Goal: Obtain resource: Download file/media

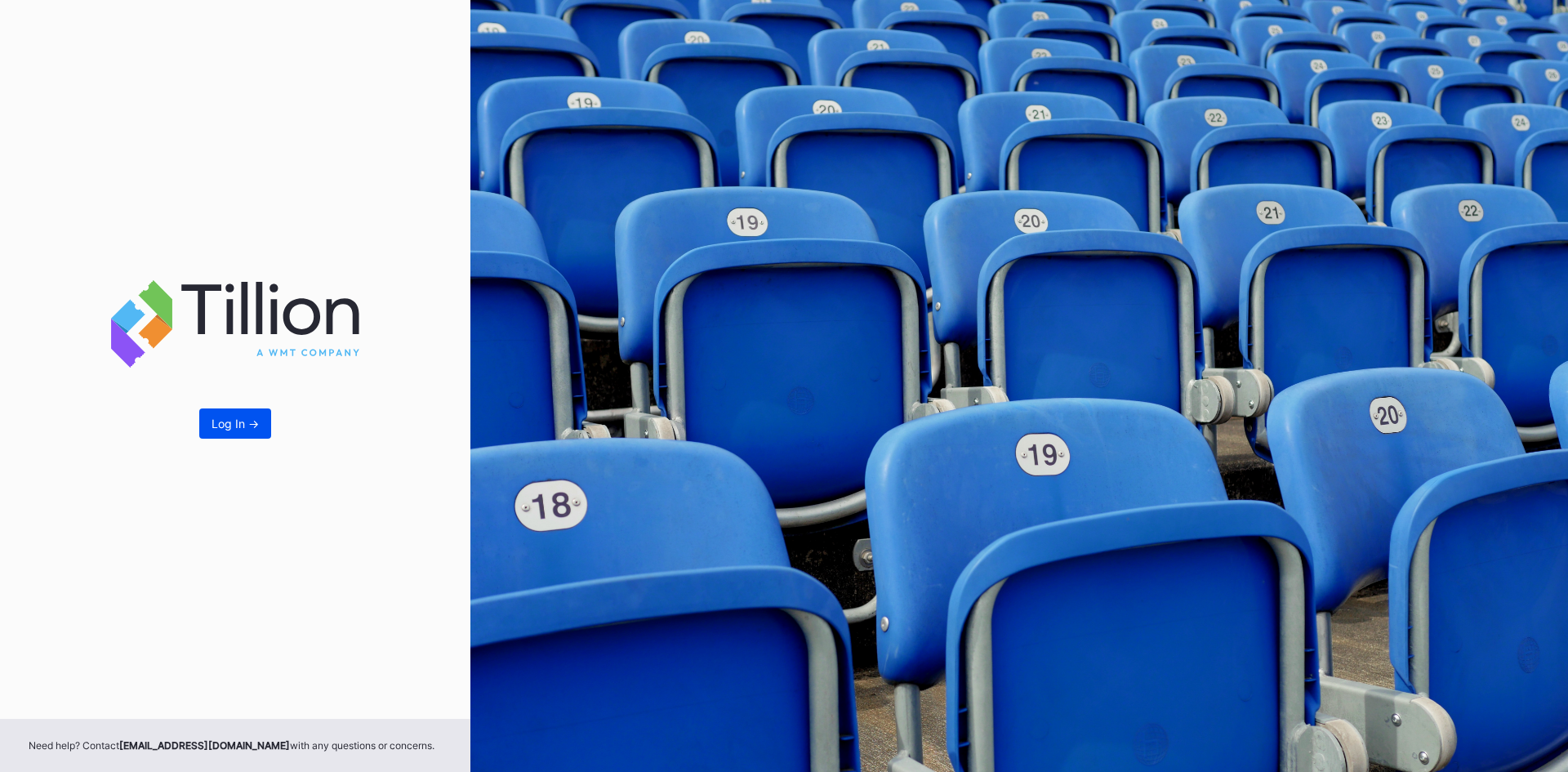
click at [257, 420] on div "Log In ->" at bounding box center [236, 423] width 47 height 14
click at [231, 423] on div "Log In ->" at bounding box center [236, 423] width 47 height 14
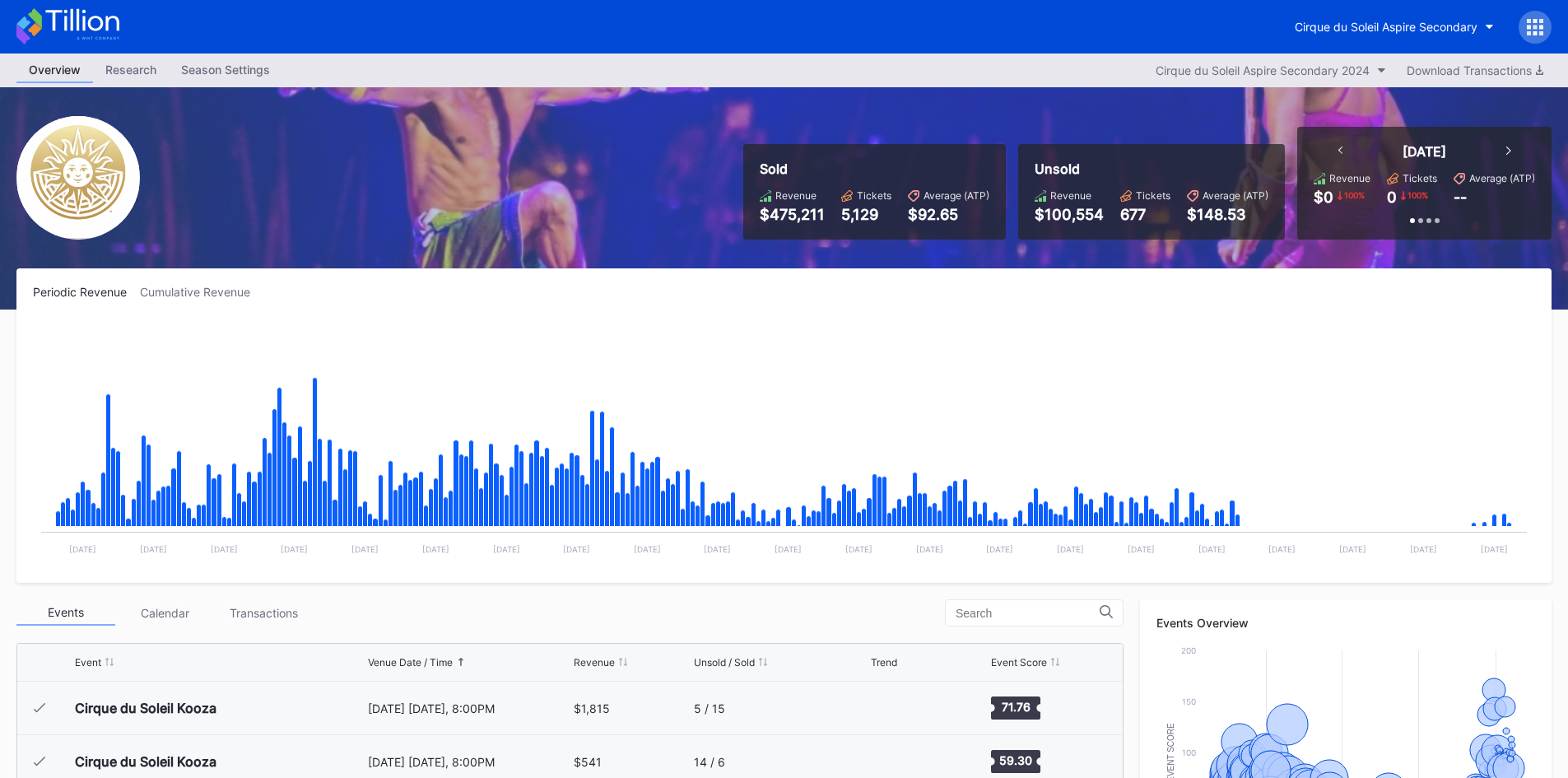
click at [108, 295] on div "Periodic Revenue" at bounding box center [86, 291] width 107 height 14
click at [172, 290] on div "Cumulative Revenue" at bounding box center [201, 291] width 123 height 14
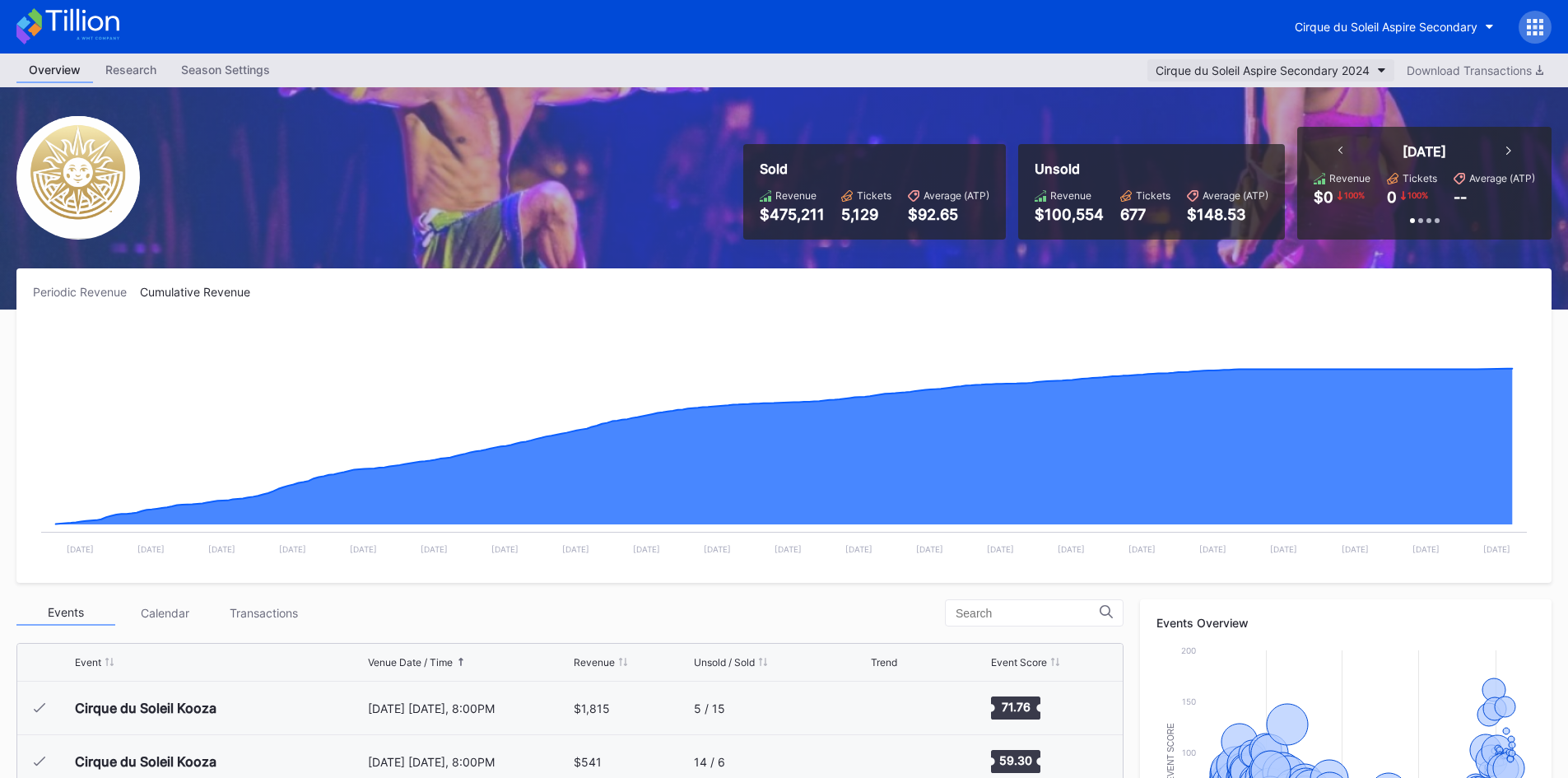
click at [1338, 68] on div "Cirque du Soleil Aspire Secondary 2024" at bounding box center [1262, 69] width 214 height 14
click at [1424, 68] on div "Download Transactions" at bounding box center [1475, 69] width 137 height 14
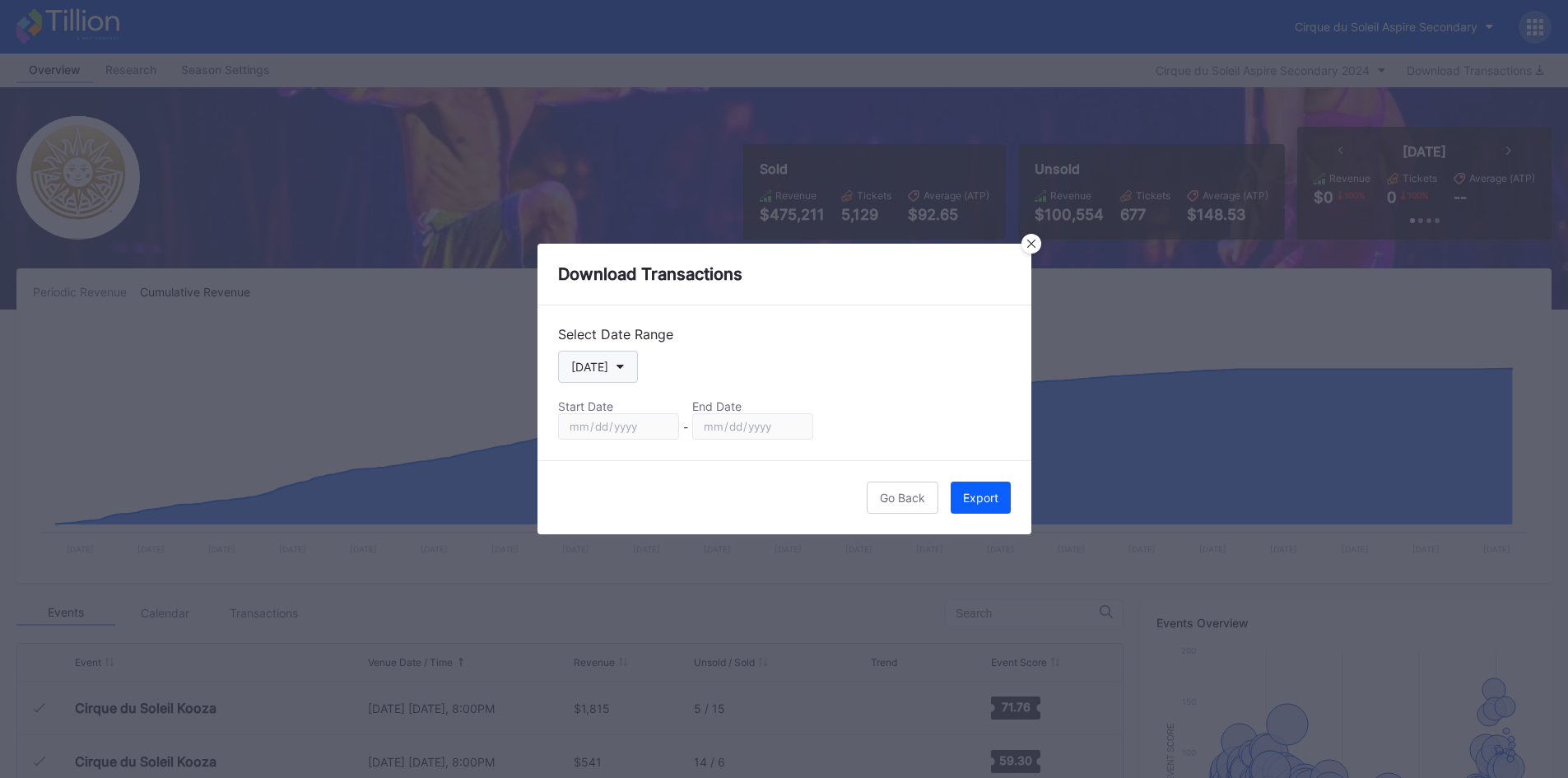
click at [610, 363] on button "[DATE]" at bounding box center [597, 366] width 79 height 32
click at [598, 571] on div "Custom" at bounding box center [591, 564] width 41 height 14
click at [669, 426] on input "[DATE]" at bounding box center [618, 426] width 121 height 26
click at [660, 424] on input "[DATE]" at bounding box center [618, 426] width 121 height 26
type input "[DATE]"
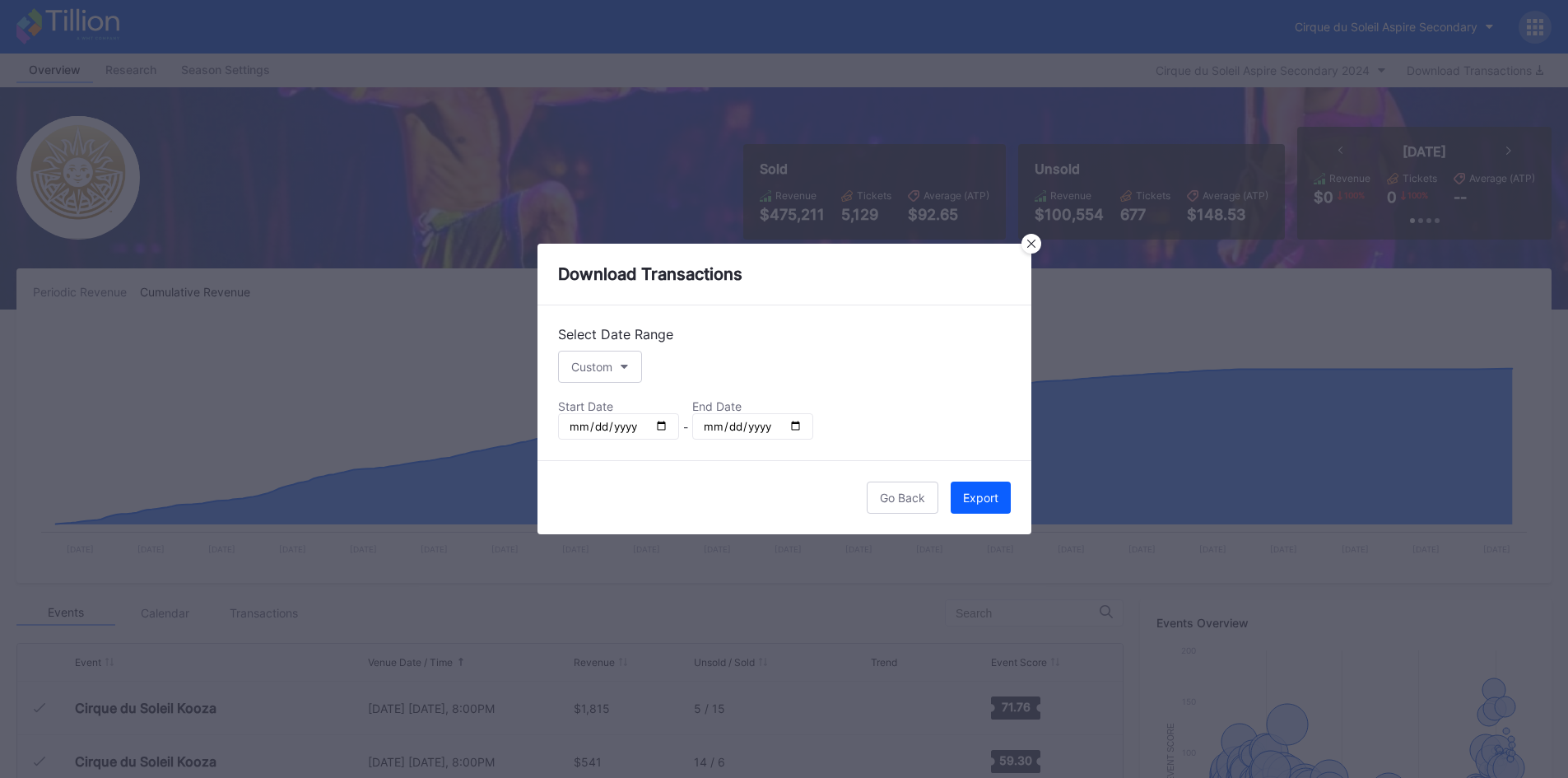
click at [799, 424] on input "[DATE]" at bounding box center [752, 426] width 121 height 26
type input "[DATE]"
click at [977, 502] on div "Export" at bounding box center [980, 497] width 36 height 14
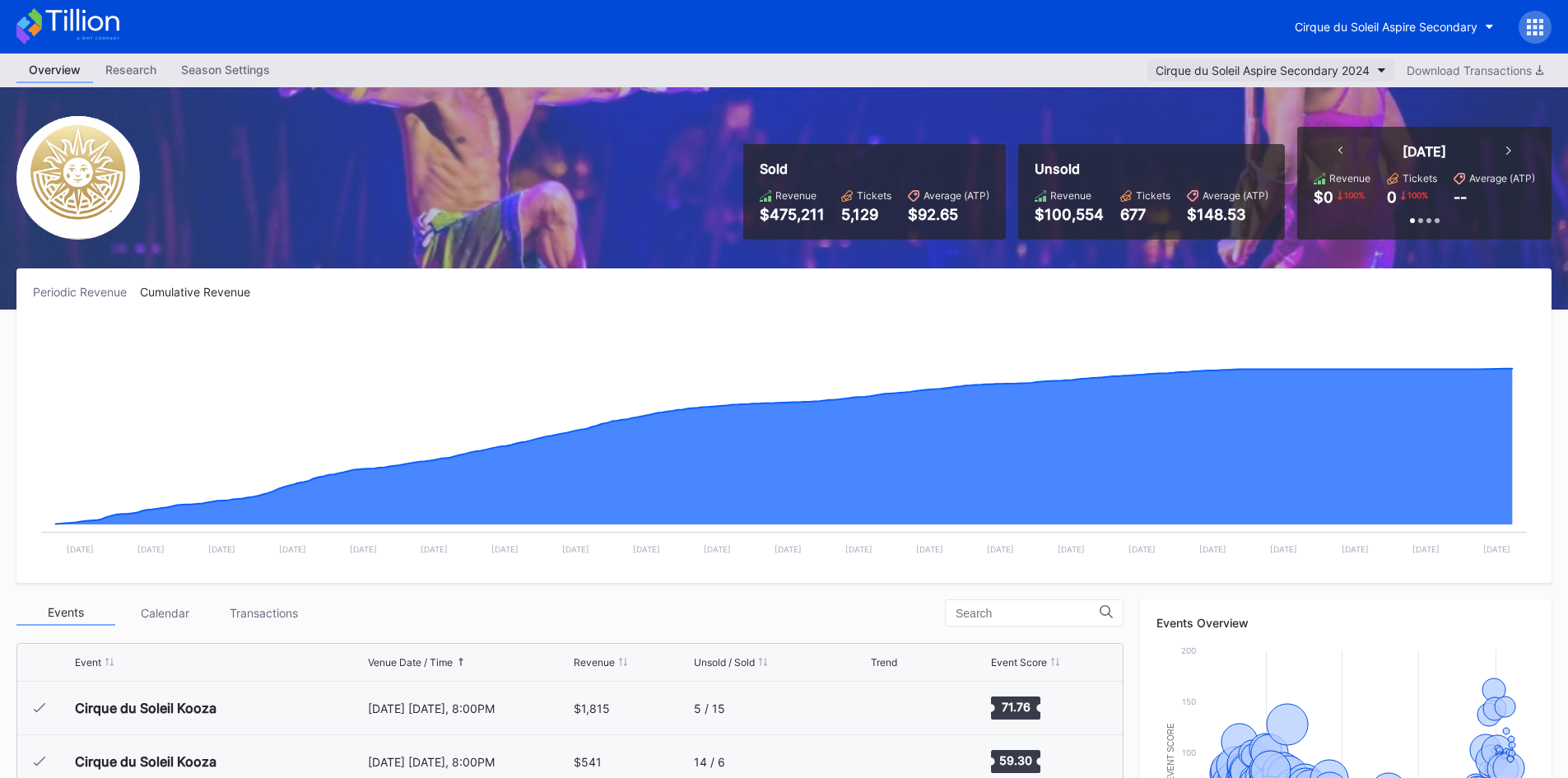
click at [1289, 75] on div "Cirque du Soleil Aspire Secondary 2024" at bounding box center [1262, 69] width 214 height 14
click at [1457, 71] on div "Download Transactions" at bounding box center [1475, 69] width 137 height 14
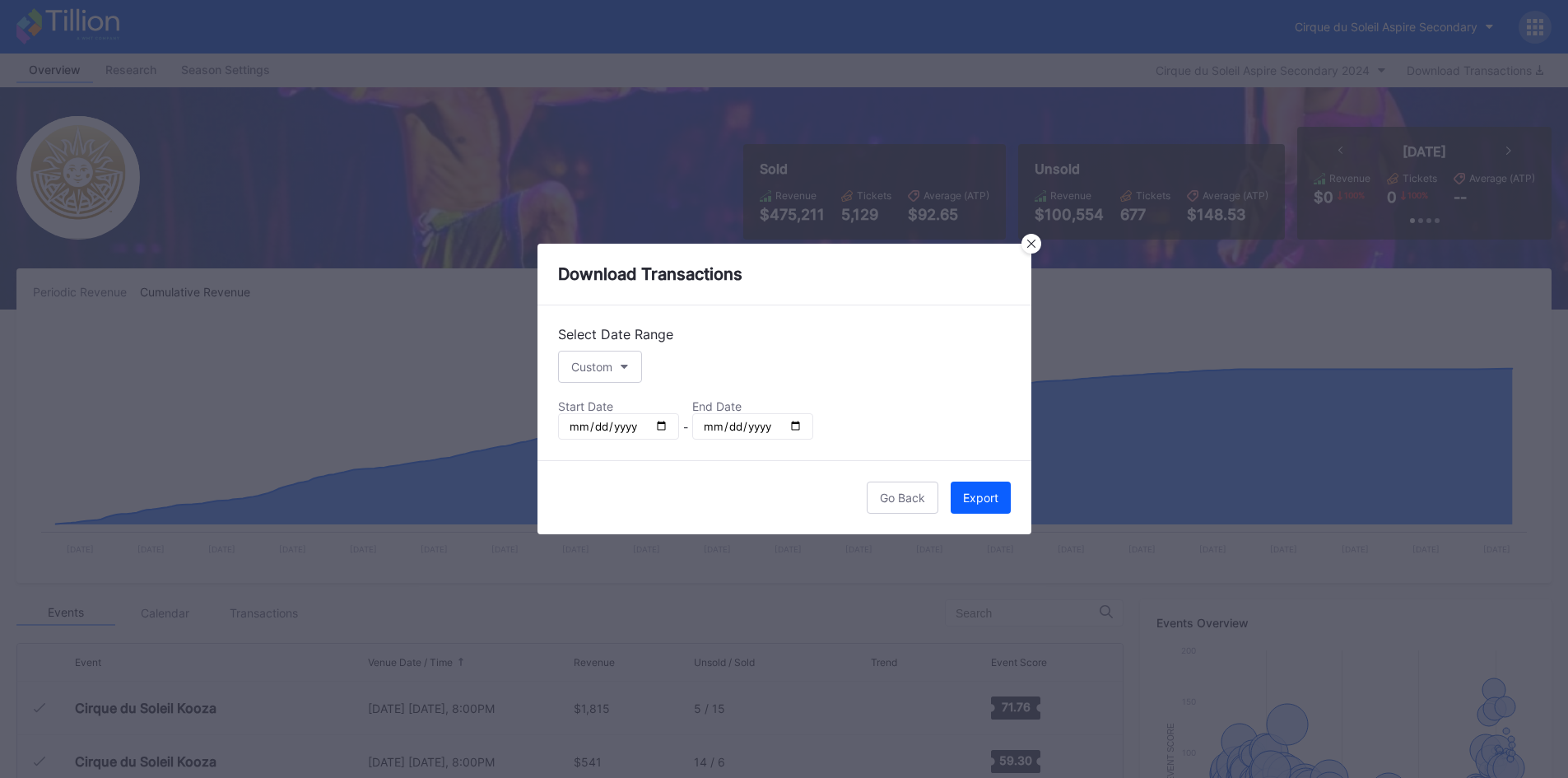
click at [662, 423] on input "[DATE]" at bounding box center [618, 426] width 121 height 26
type input "[DATE]"
click at [790, 420] on input "[DATE]" at bounding box center [752, 426] width 121 height 26
type input "[DATE]"
click at [990, 493] on div "Export" at bounding box center [980, 497] width 36 height 14
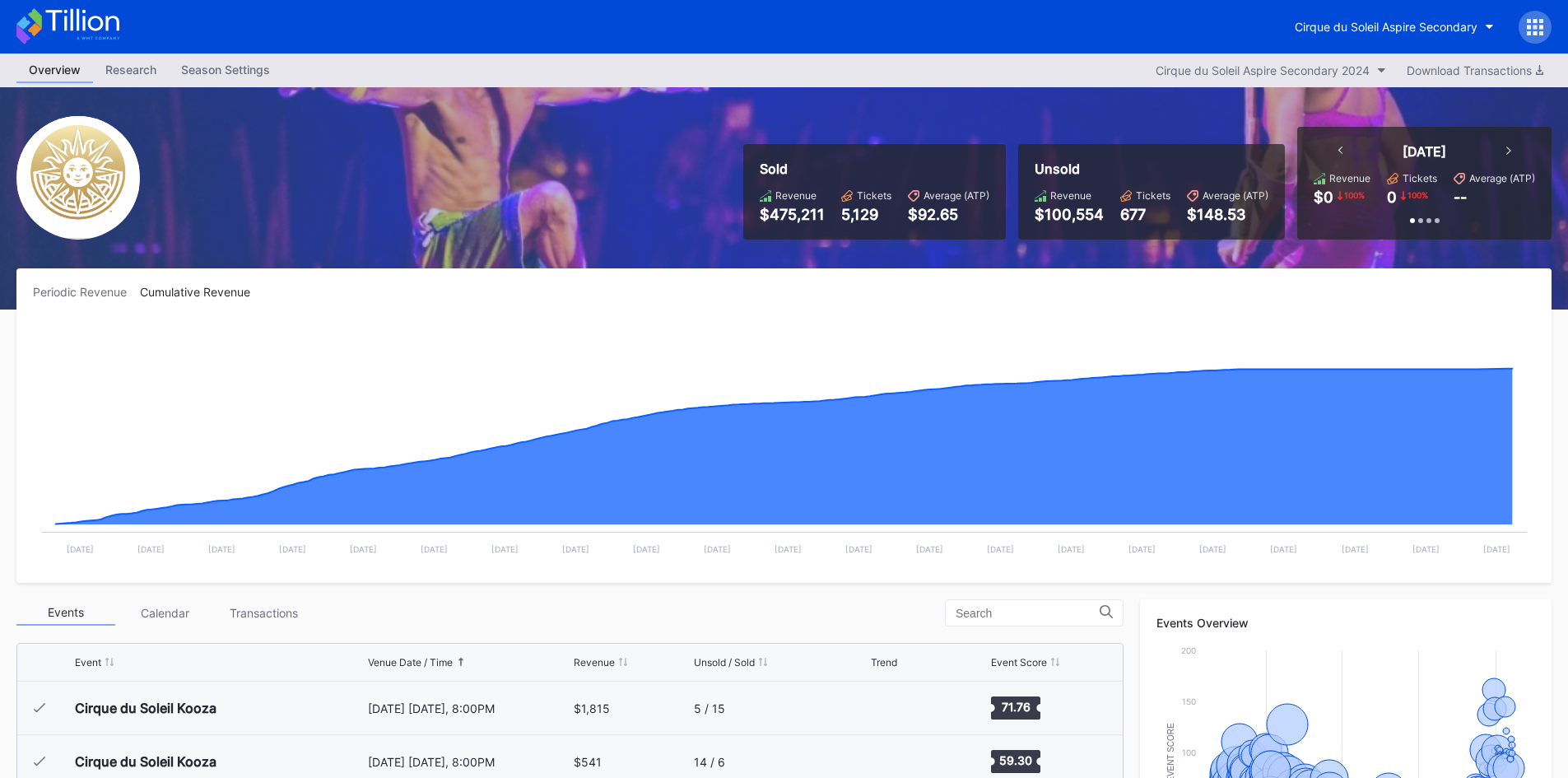
click at [92, 296] on div "Periodic Revenue" at bounding box center [86, 291] width 107 height 14
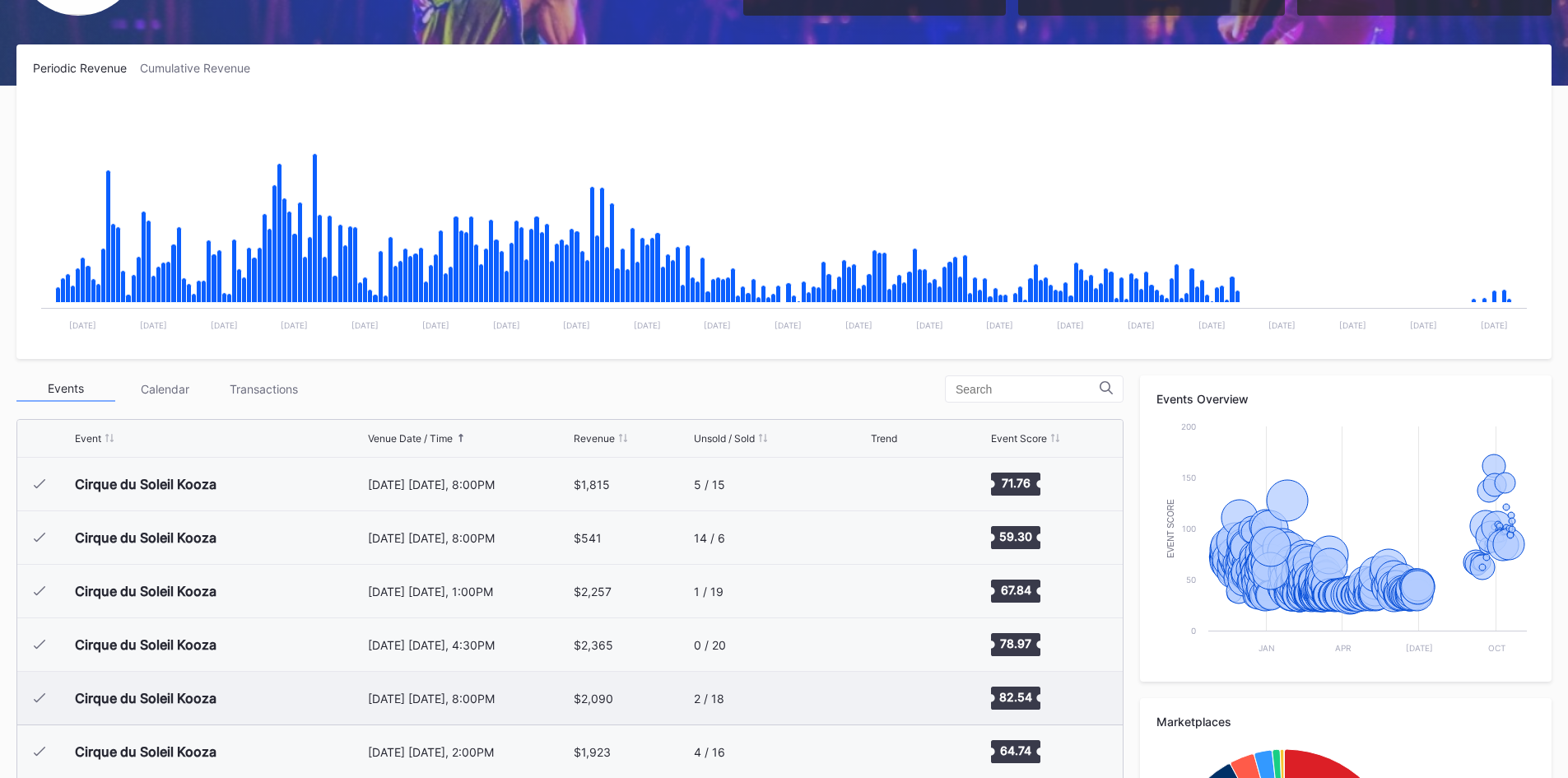
scroll to position [412, 0]
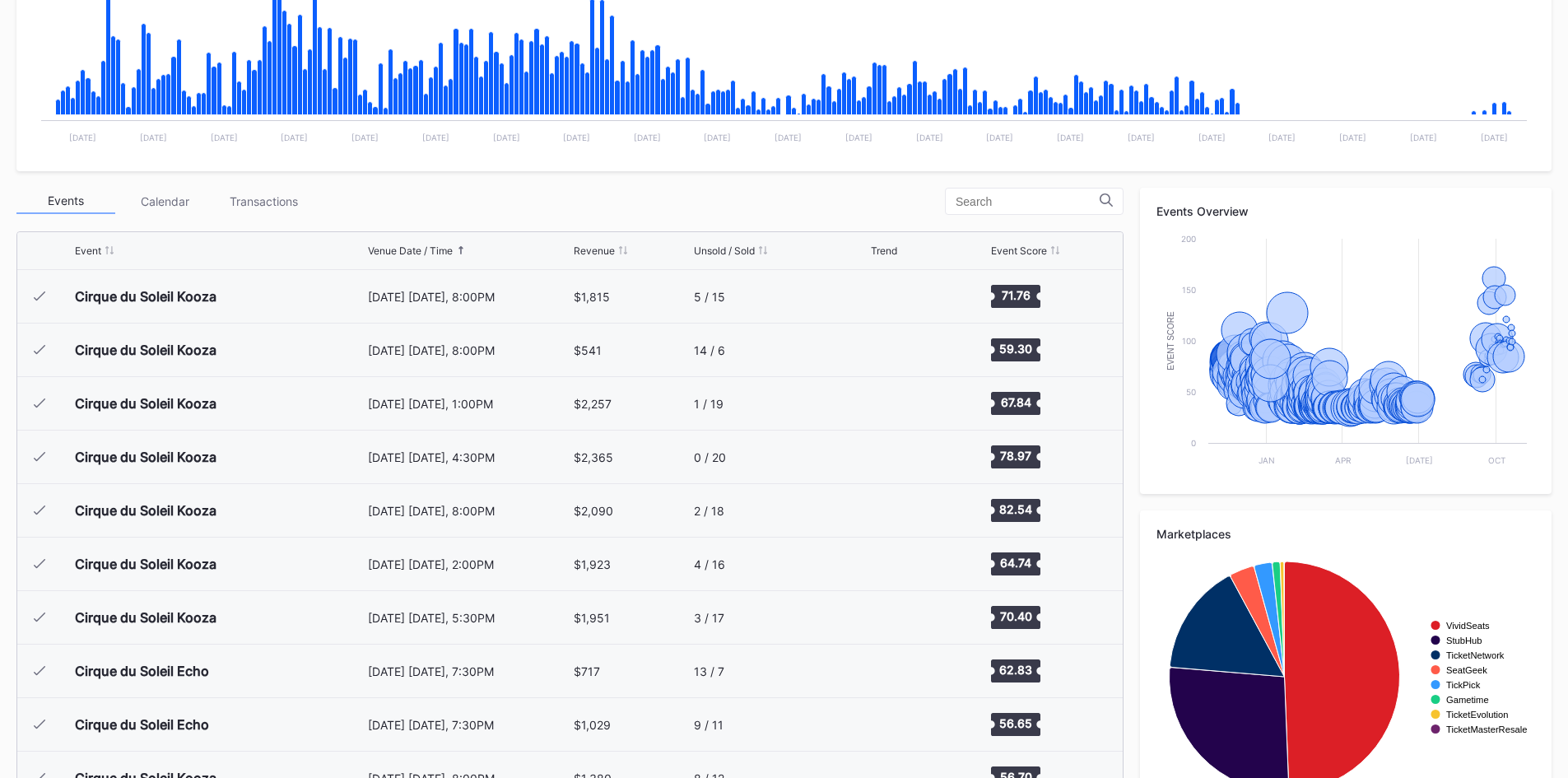
click at [167, 204] on div "Calendar" at bounding box center [164, 201] width 99 height 26
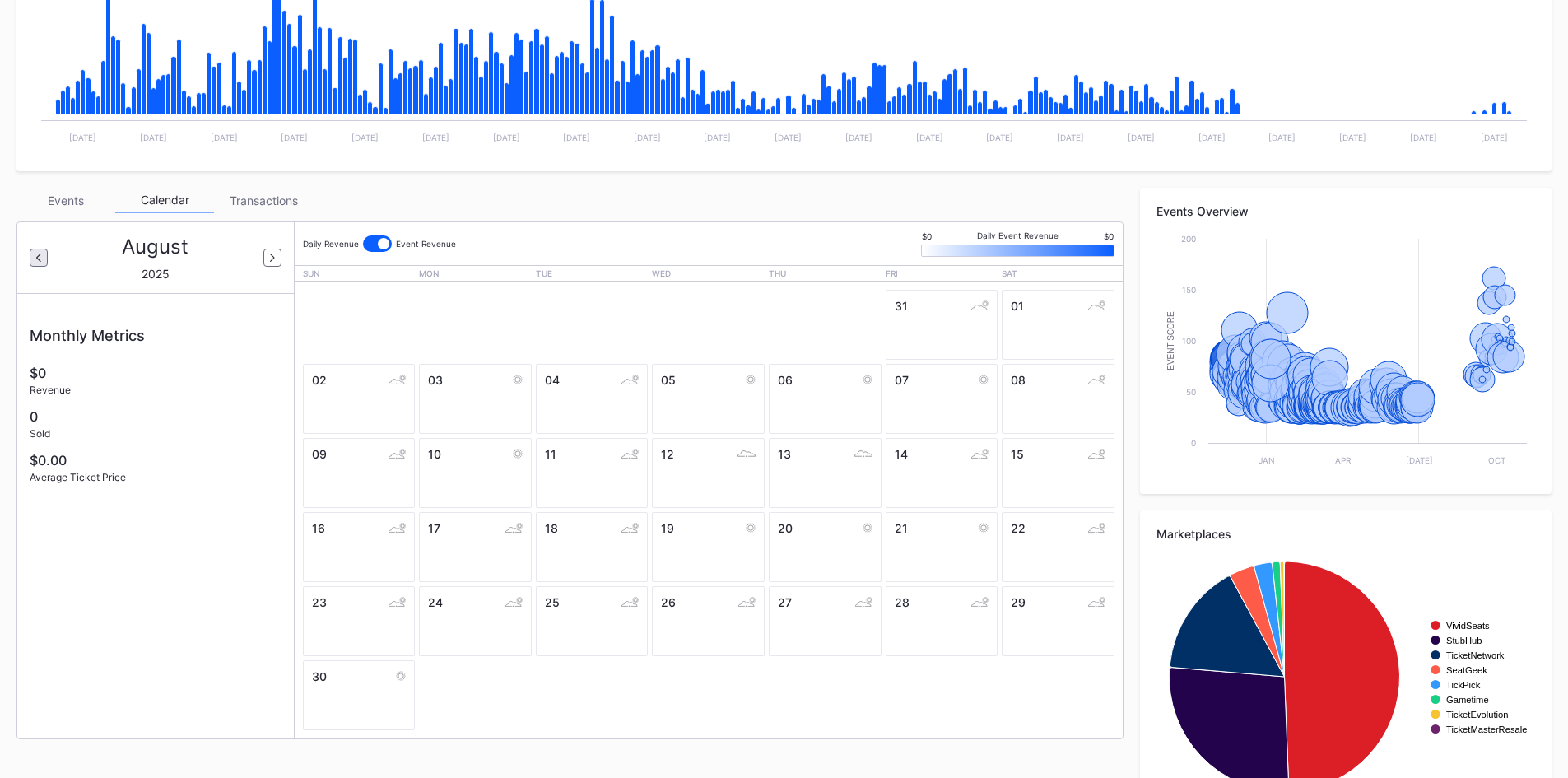
click at [42, 259] on div at bounding box center [38, 258] width 18 height 18
click at [40, 259] on icon at bounding box center [38, 258] width 5 height 8
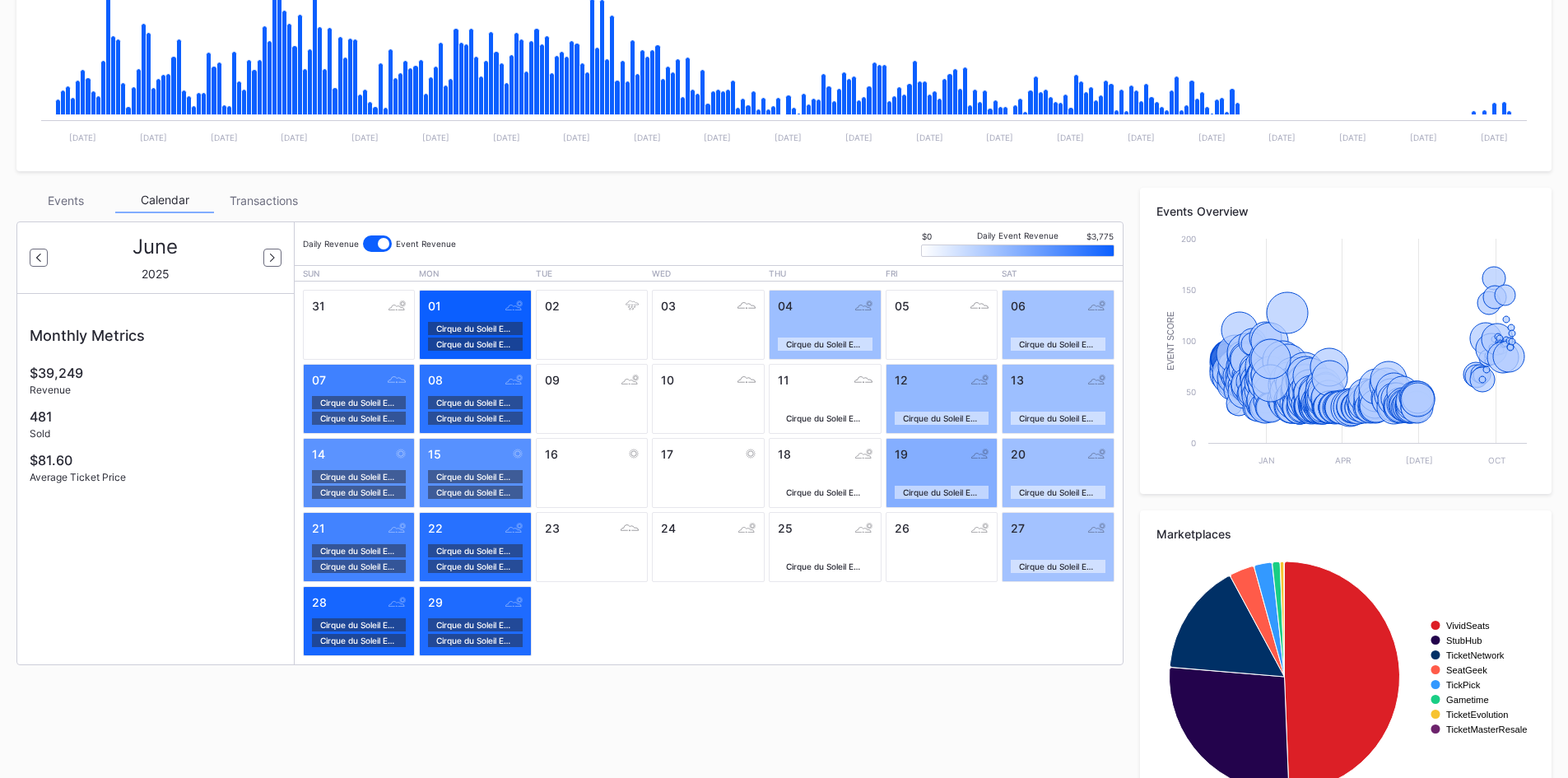
click at [246, 199] on div "Transactions" at bounding box center [263, 201] width 99 height 26
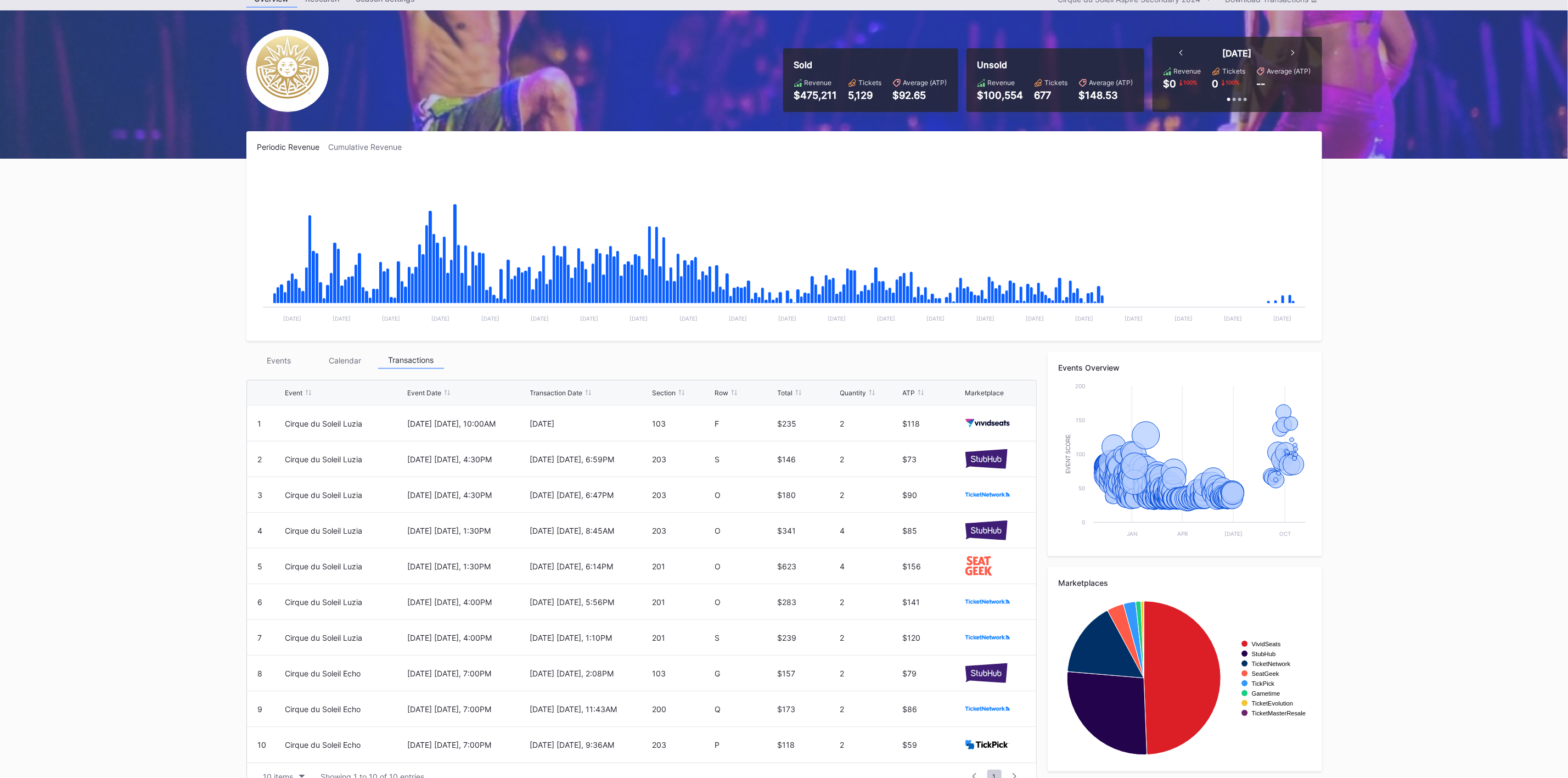
scroll to position [70, 0]
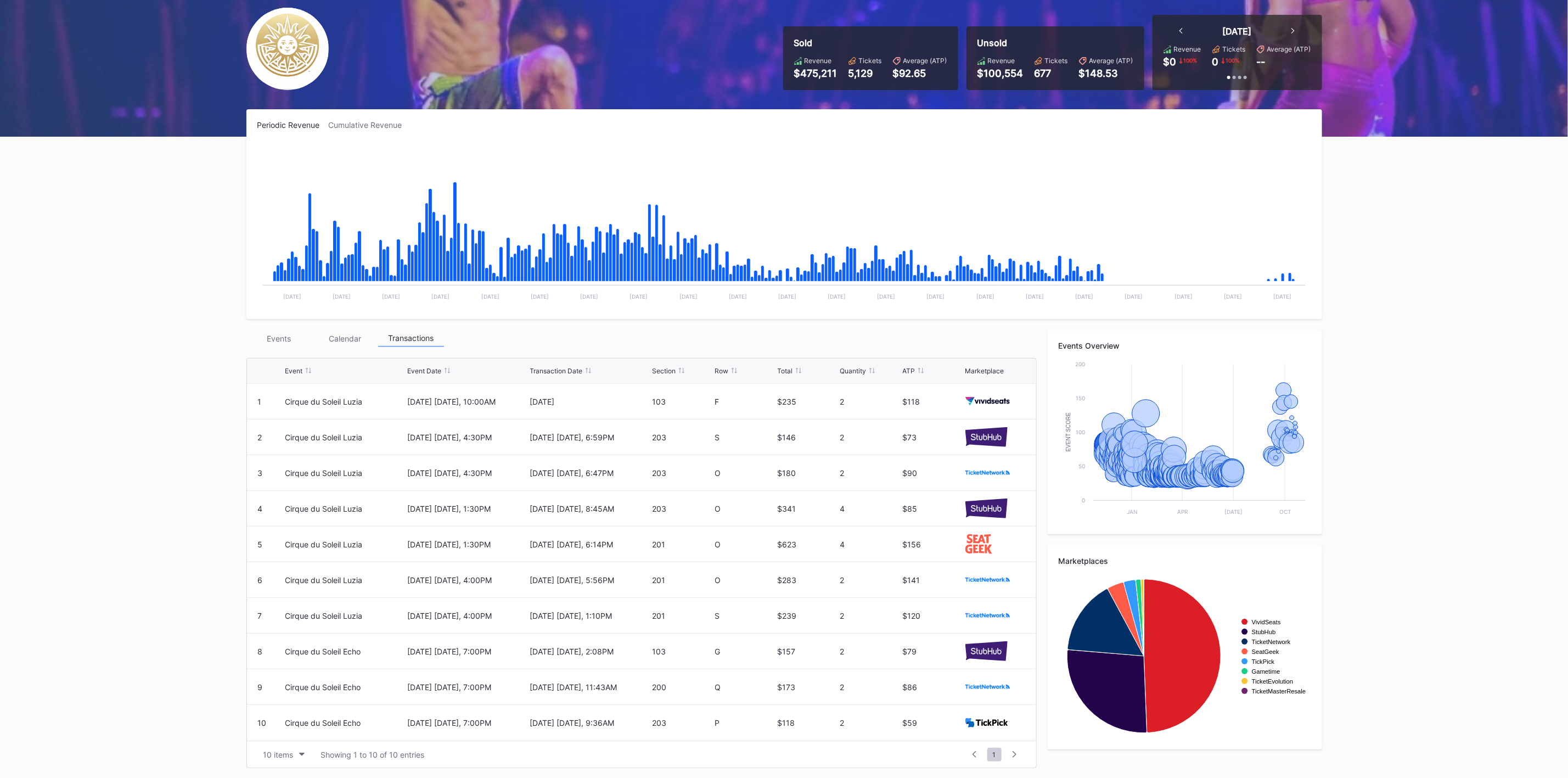
click at [285, 336] on div "Events" at bounding box center [279, 338] width 66 height 17
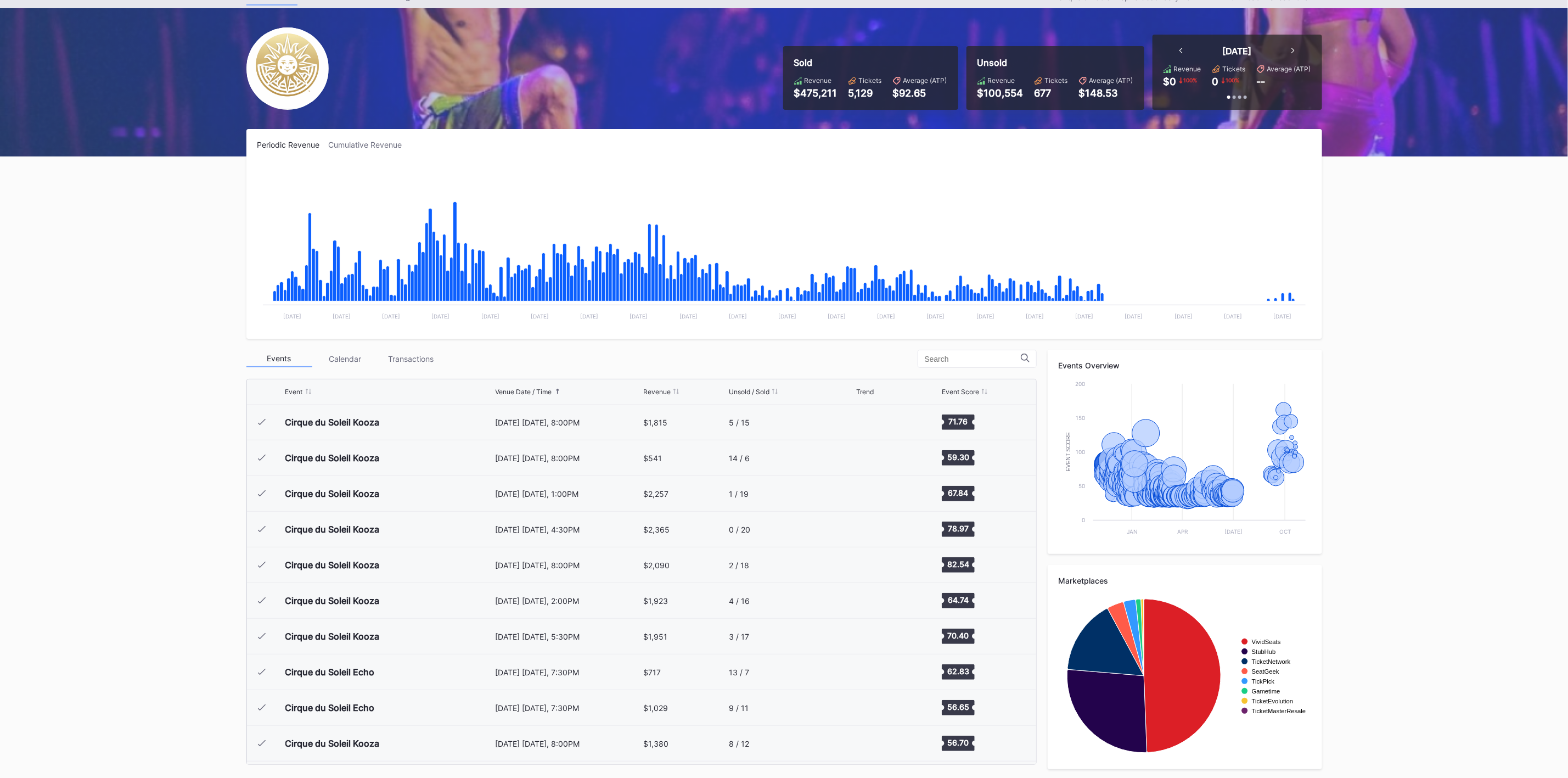
scroll to position [10882, 0]
